Goal: Task Accomplishment & Management: Use online tool/utility

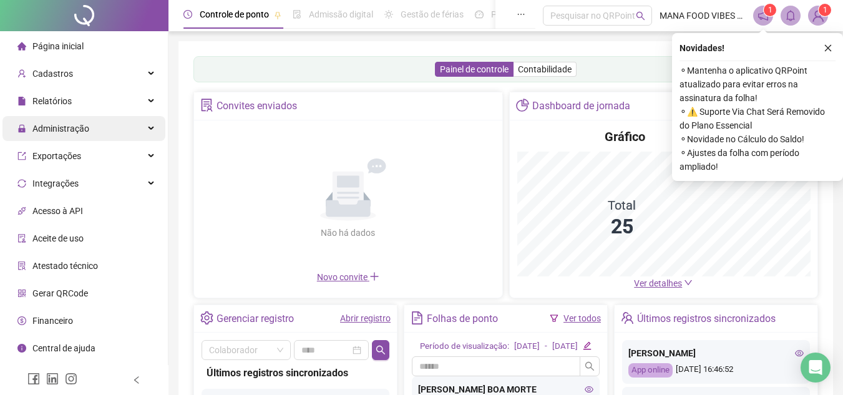
click at [82, 132] on span "Administração" at bounding box center [60, 129] width 57 height 10
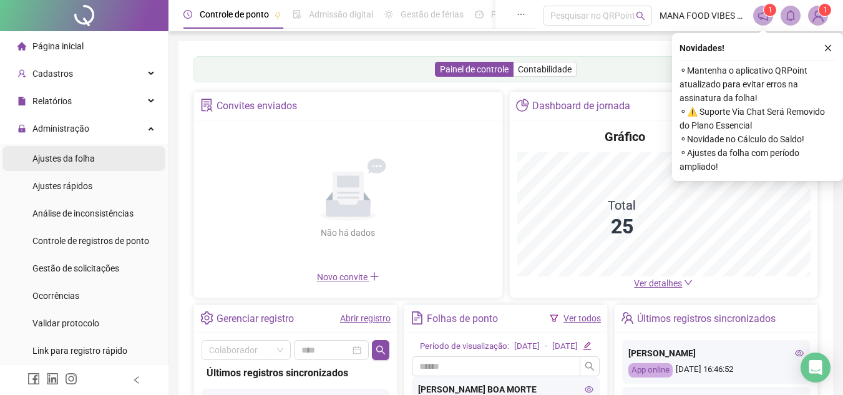
click at [110, 155] on li "Ajustes da folha" at bounding box center [83, 158] width 163 height 25
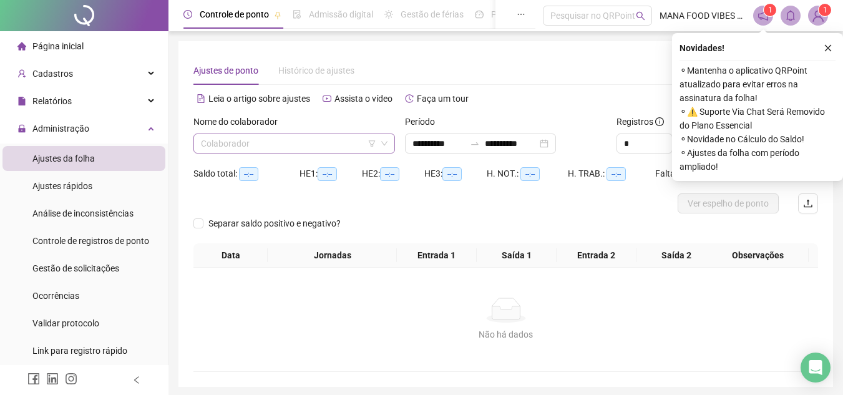
click at [354, 145] on input "search" at bounding box center [288, 143] width 175 height 19
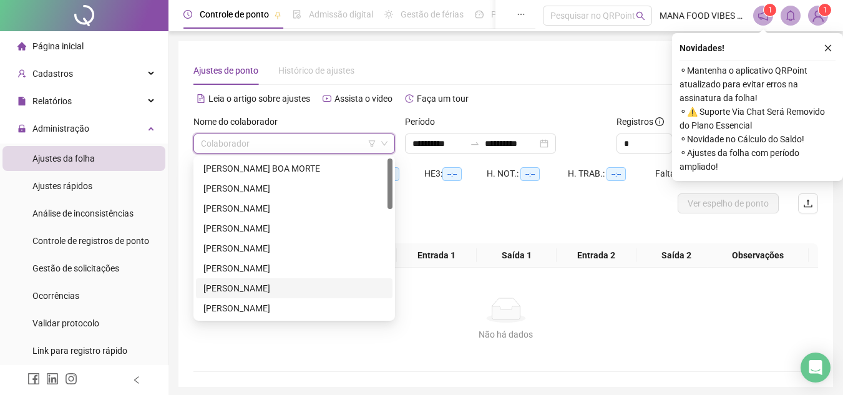
scroll to position [125, 0]
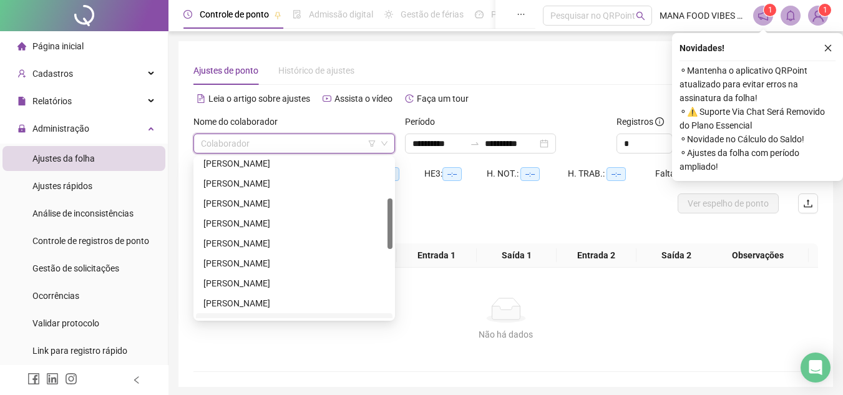
click at [255, 303] on div "[PERSON_NAME]" at bounding box center [294, 303] width 182 height 14
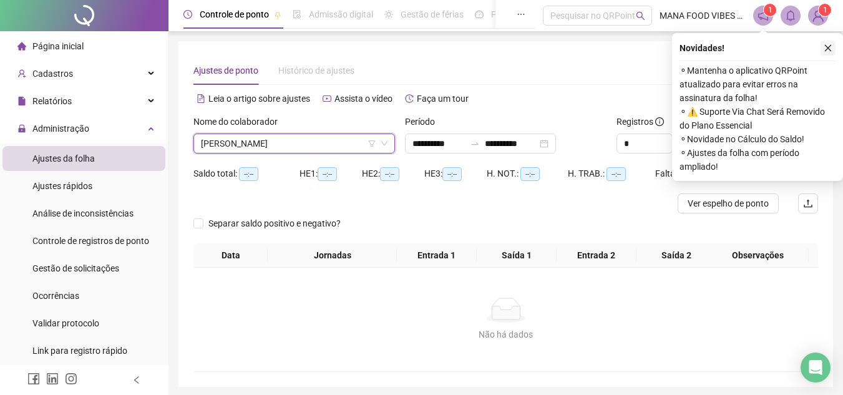
click at [824, 49] on icon "close" at bounding box center [828, 48] width 9 height 9
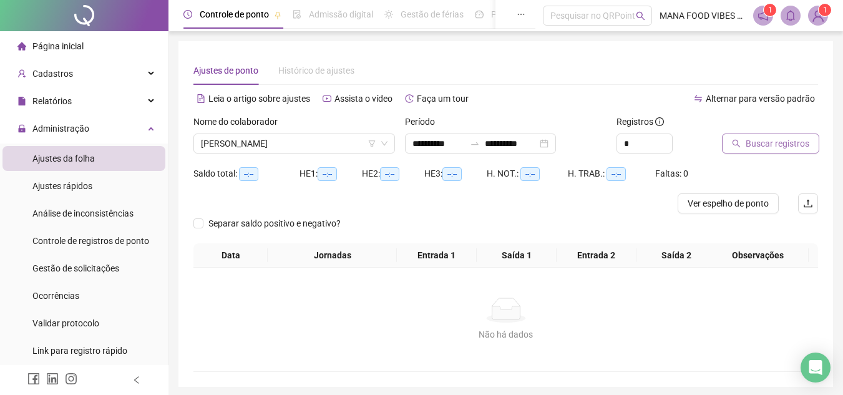
click at [802, 144] on span "Buscar registros" at bounding box center [778, 144] width 64 height 14
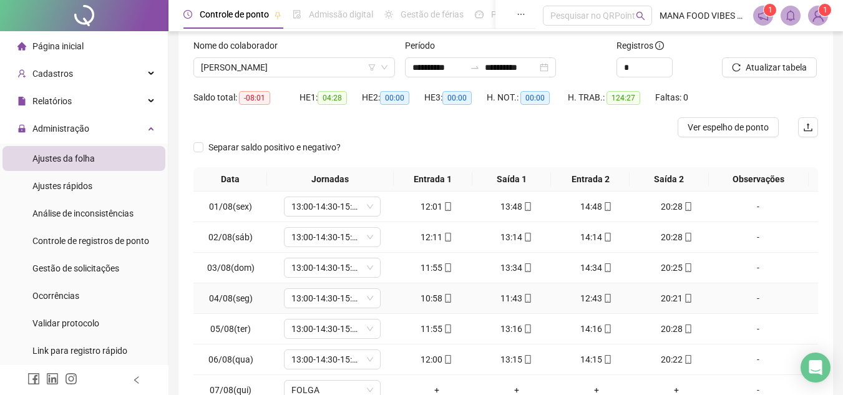
scroll to position [190, 0]
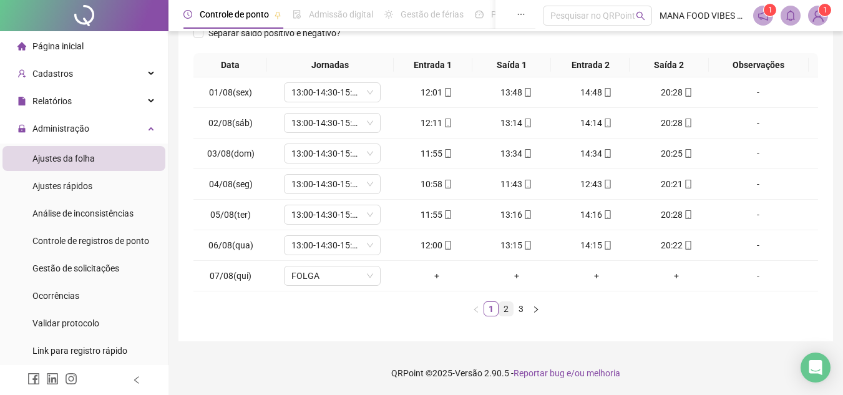
click at [507, 312] on link "2" at bounding box center [506, 309] width 14 height 14
